Goal: Information Seeking & Learning: Learn about a topic

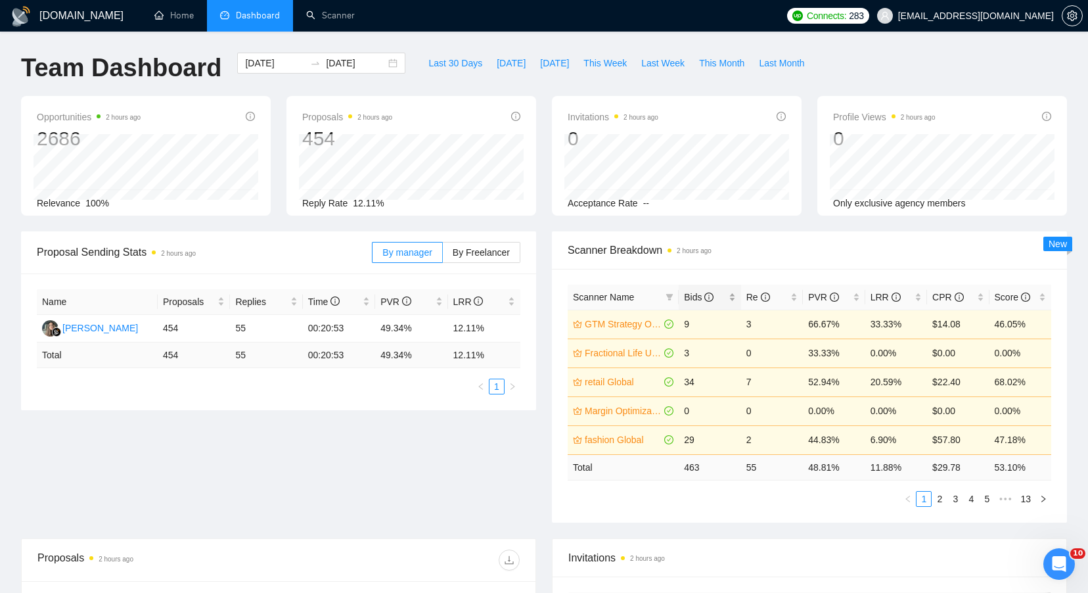
click at [697, 290] on div "Bids" at bounding box center [709, 297] width 51 height 14
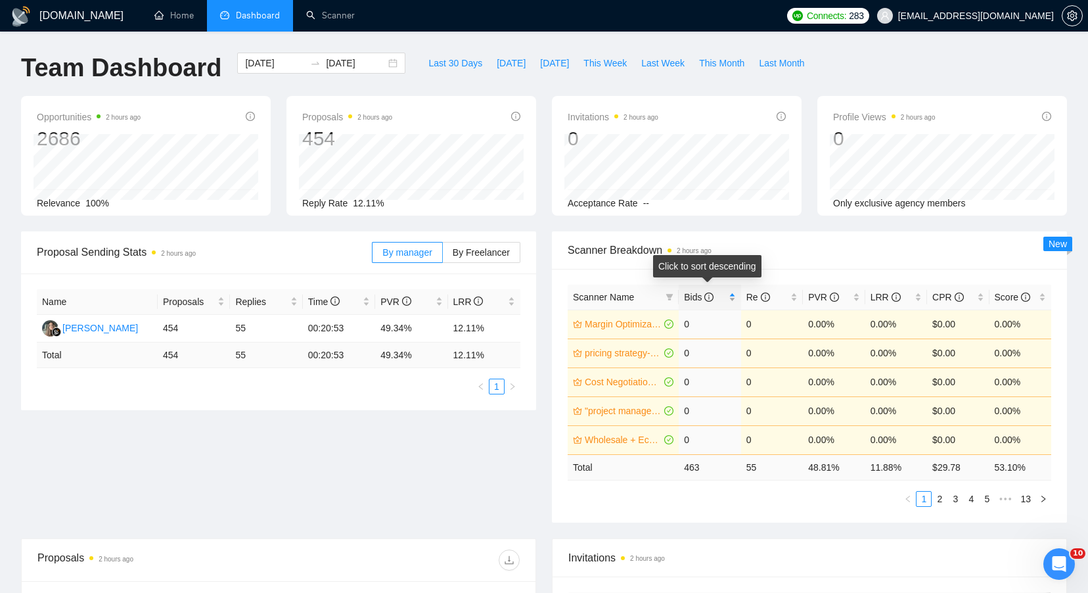
click at [697, 290] on div "Bids" at bounding box center [709, 297] width 51 height 14
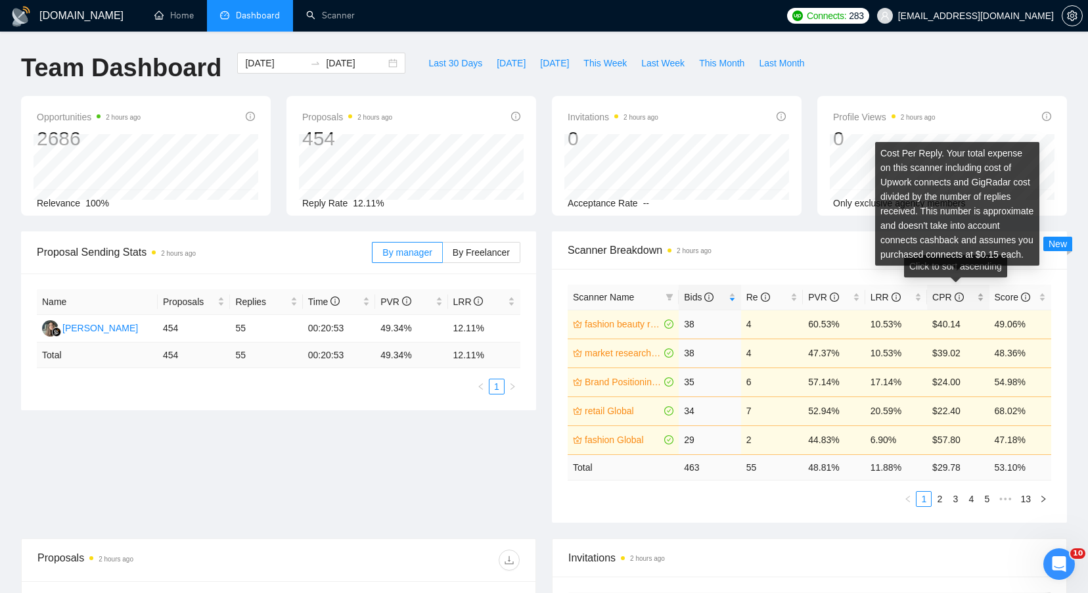
click at [959, 296] on icon "info-circle" at bounding box center [959, 296] width 9 height 9
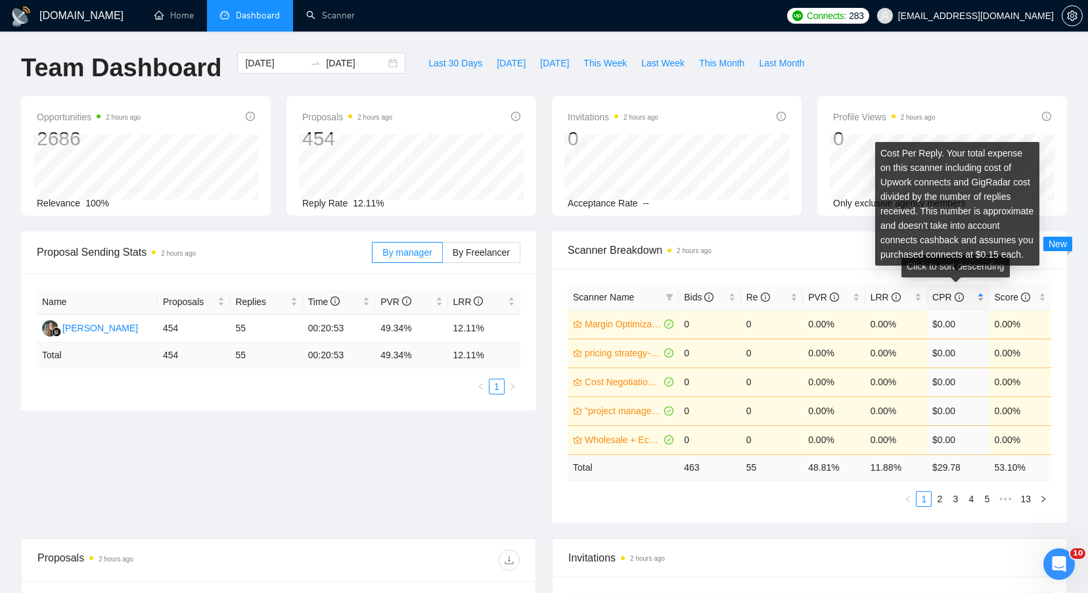
click at [959, 296] on icon "info-circle" at bounding box center [959, 296] width 9 height 9
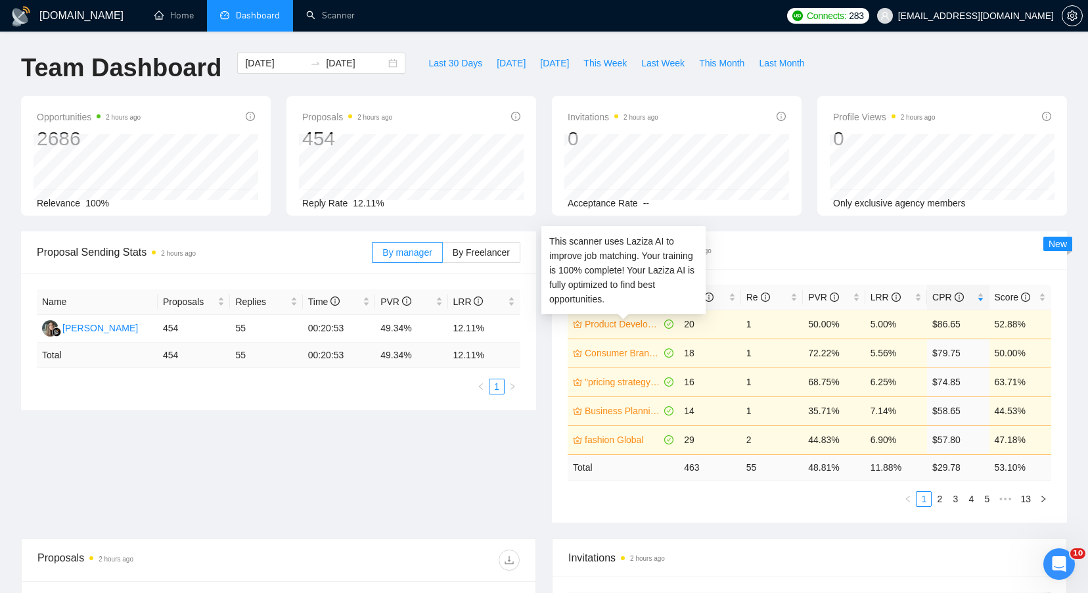
click at [645, 327] on link "Product Development Global" at bounding box center [623, 324] width 77 height 14
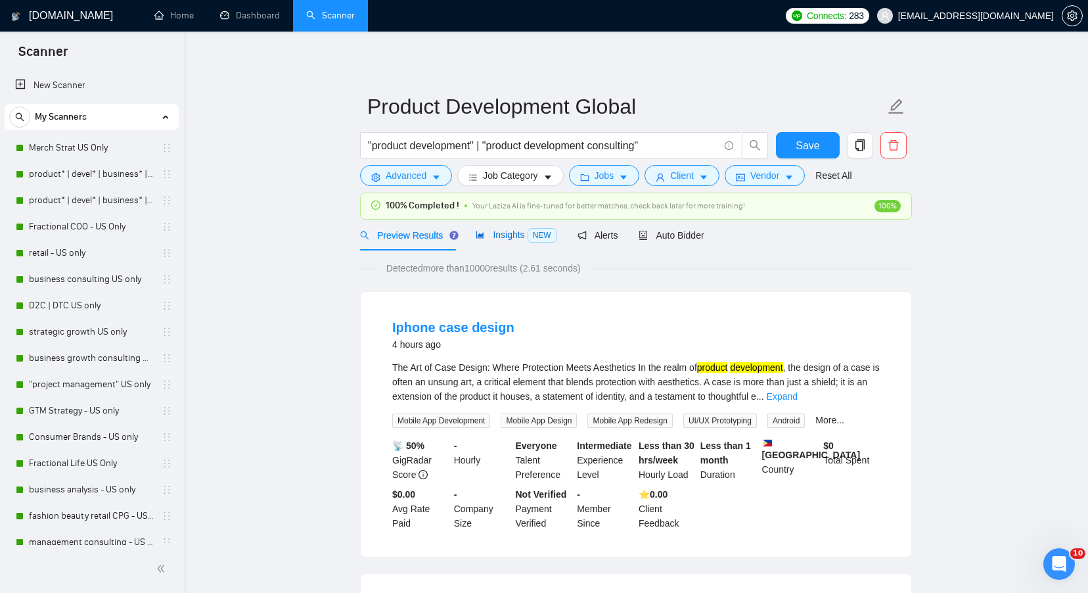
click at [513, 237] on span "Insights NEW" at bounding box center [516, 234] width 80 height 11
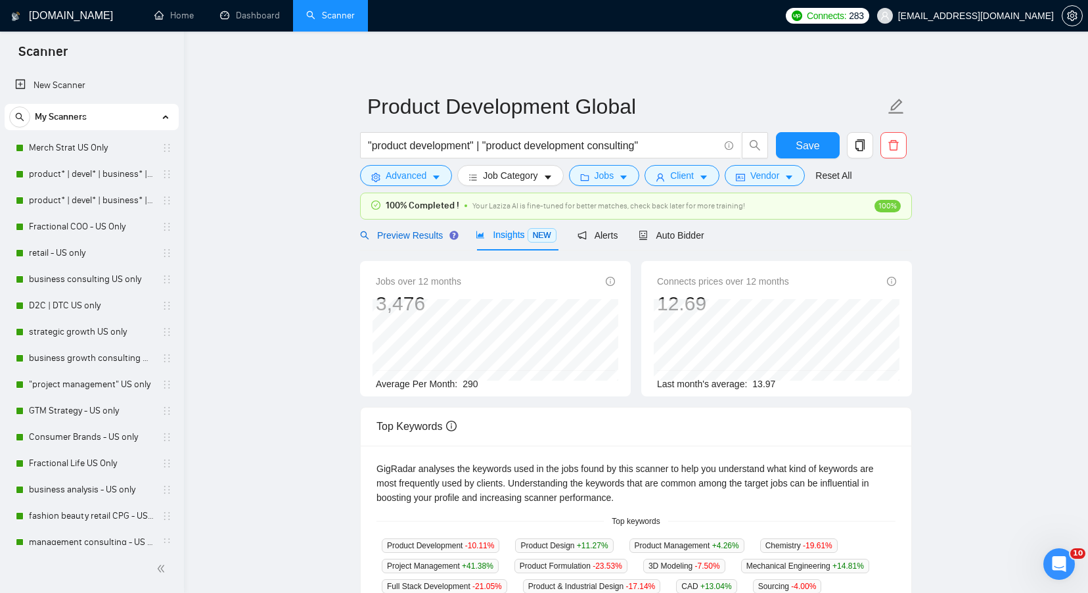
click at [439, 241] on div "Preview Results" at bounding box center [407, 235] width 95 height 14
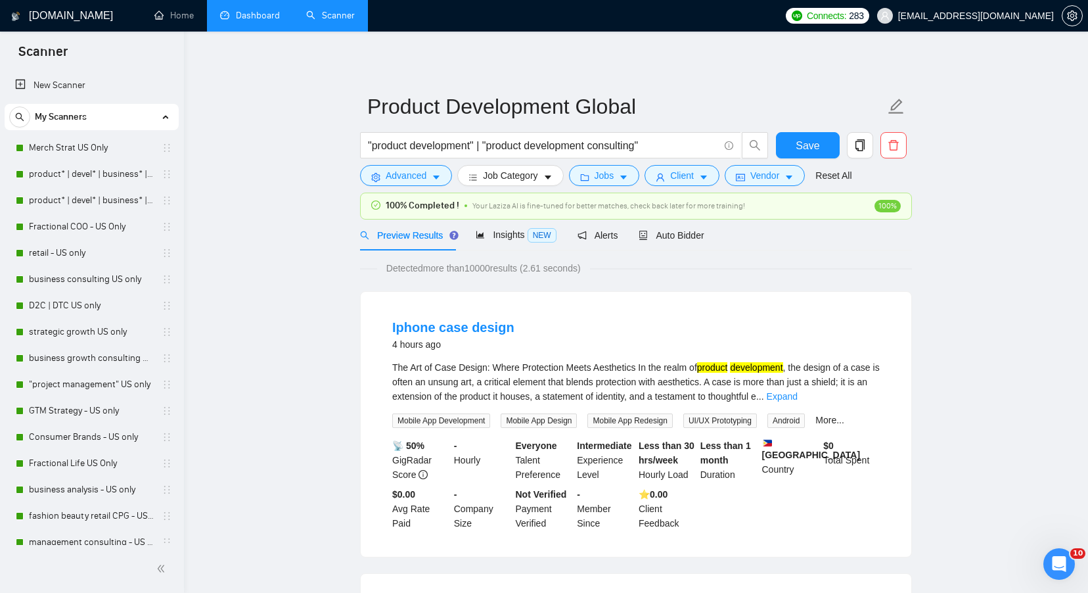
click at [254, 21] on link "Dashboard" at bounding box center [250, 15] width 60 height 11
